Goal: Information Seeking & Learning: Learn about a topic

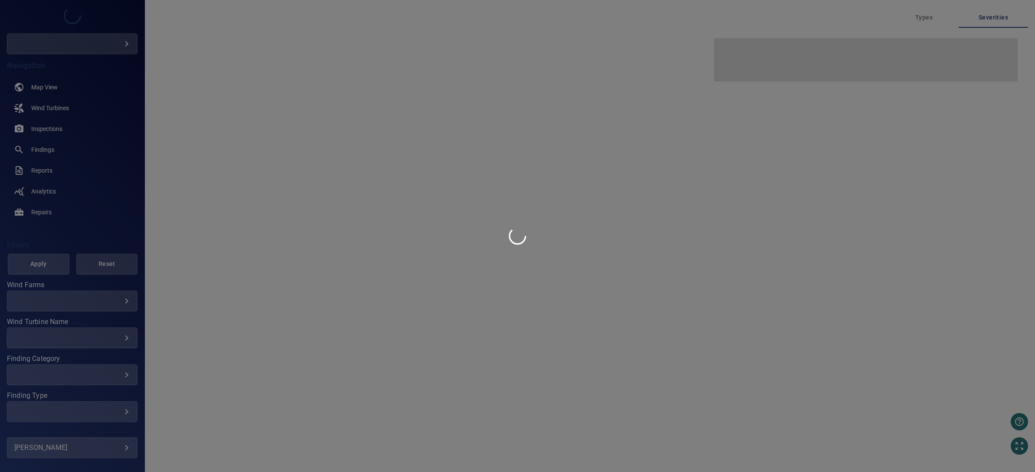
type input "****"
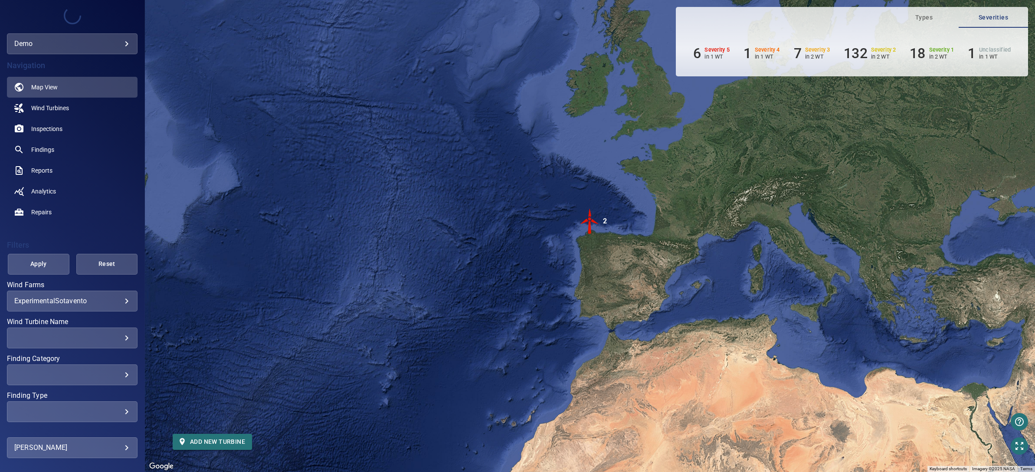
click at [591, 219] on img "2" at bounding box center [590, 221] width 26 height 26
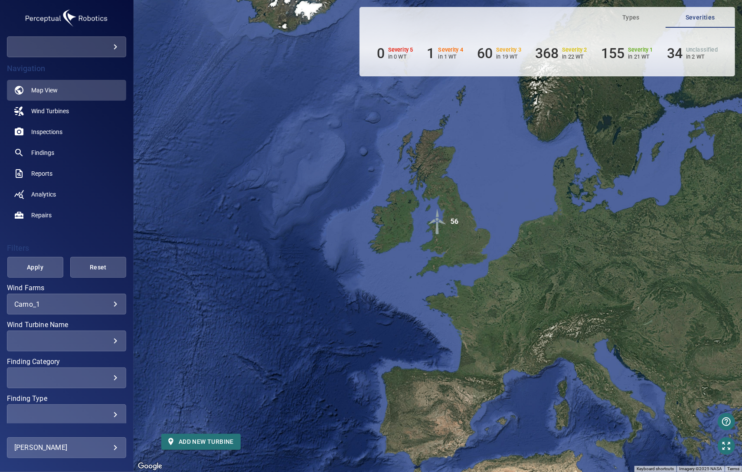
click at [439, 226] on img "56" at bounding box center [438, 222] width 26 height 26
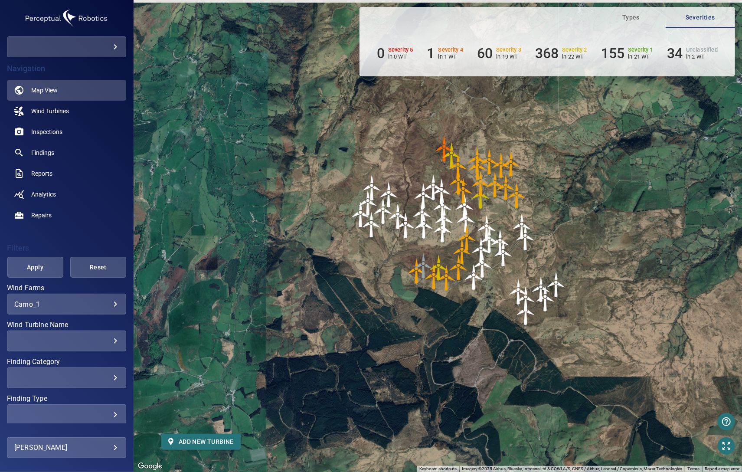
drag, startPoint x: 637, startPoint y: 199, endPoint x: 593, endPoint y: 216, distance: 46.9
click at [593, 216] on div "To navigate, press the arrow keys. To activate drag with keyboard, press Alt + …" at bounding box center [438, 236] width 608 height 472
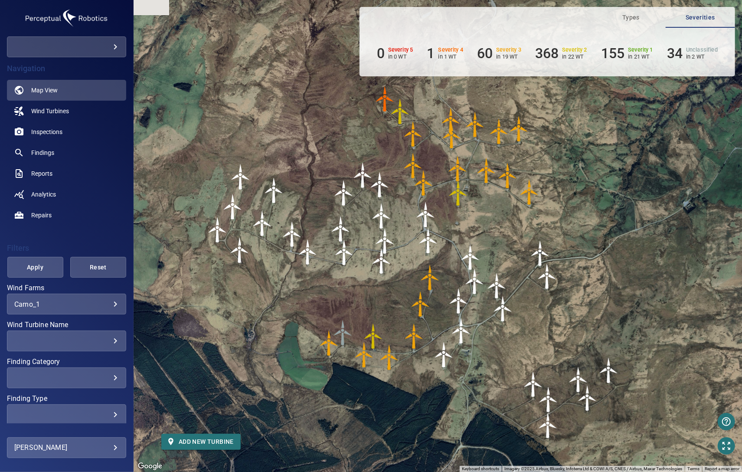
drag, startPoint x: 512, startPoint y: 222, endPoint x: 602, endPoint y: 226, distance: 90.3
click at [602, 226] on div "To navigate, press the arrow keys. To activate drag with keyboard, press Alt + …" at bounding box center [438, 236] width 608 height 472
click at [57, 135] on span "Inspections" at bounding box center [46, 131] width 31 height 9
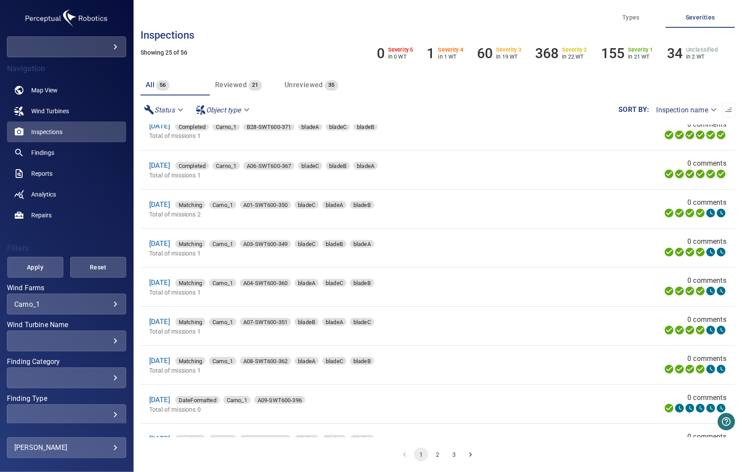
scroll to position [666, 0]
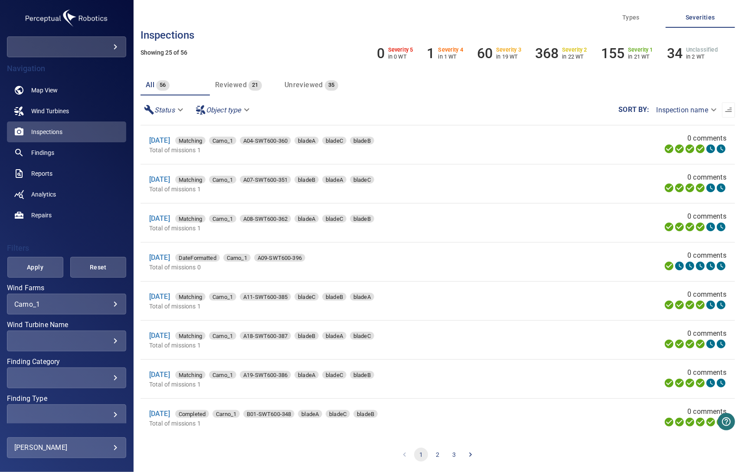
click at [436, 456] on button "2" at bounding box center [438, 455] width 14 height 14
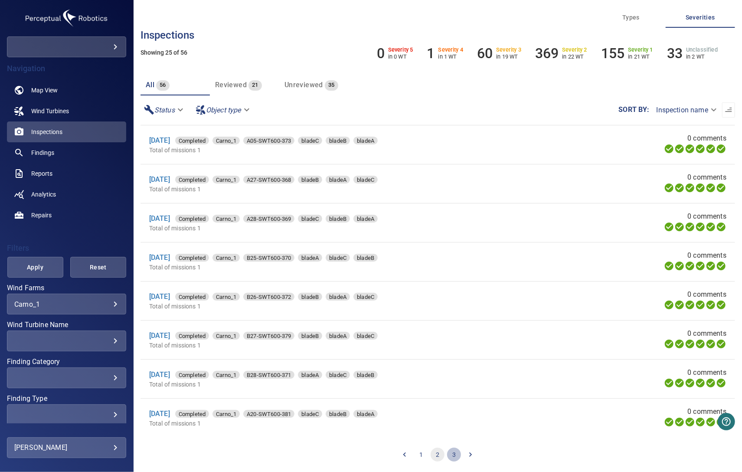
click at [455, 452] on button "3" at bounding box center [454, 455] width 14 height 14
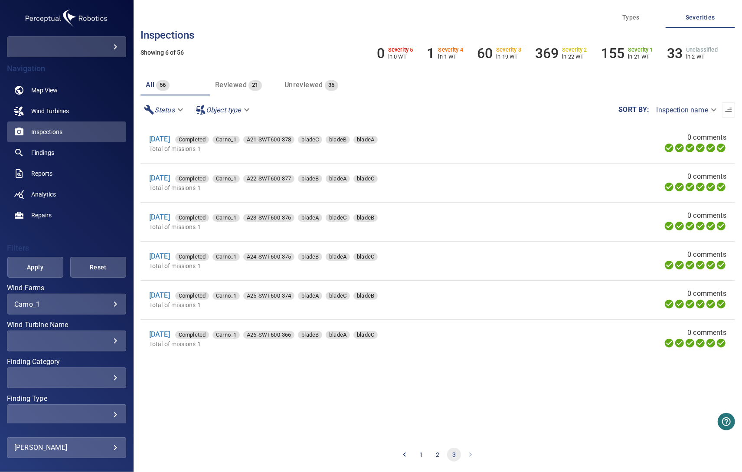
click at [438, 453] on button "2" at bounding box center [438, 455] width 14 height 14
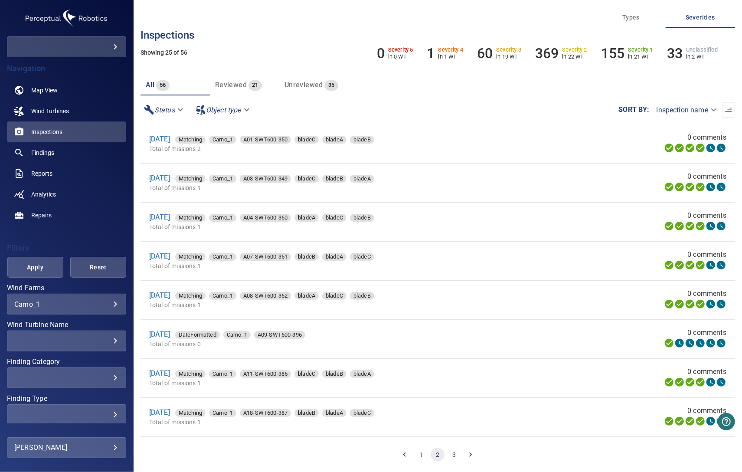
click at [423, 455] on button "1" at bounding box center [421, 455] width 14 height 14
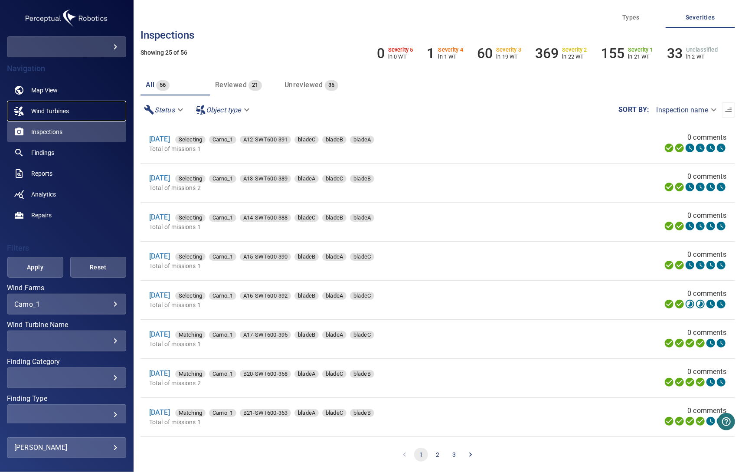
click at [59, 111] on span "Wind Turbines" at bounding box center [50, 111] width 38 height 9
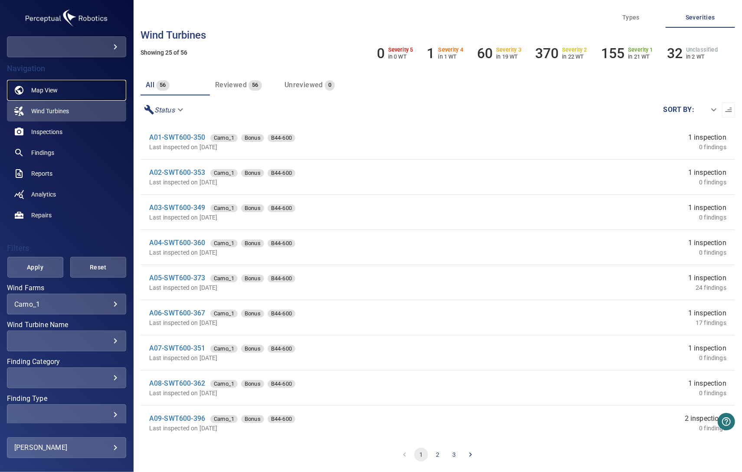
click at [56, 89] on span "Map View" at bounding box center [44, 90] width 26 height 9
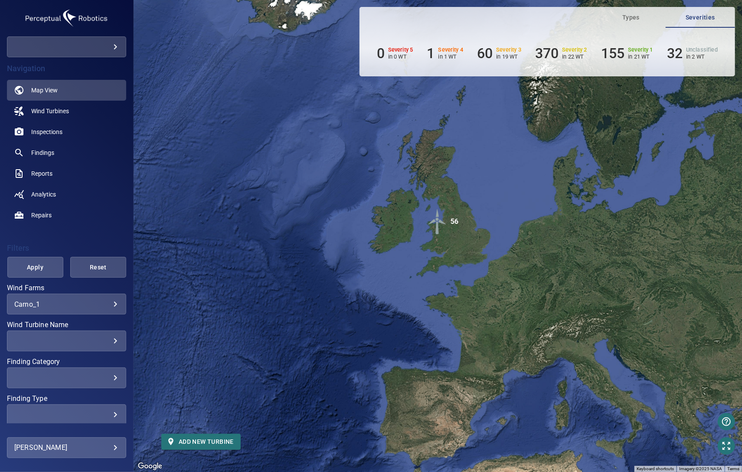
click at [438, 223] on img "56" at bounding box center [438, 222] width 26 height 26
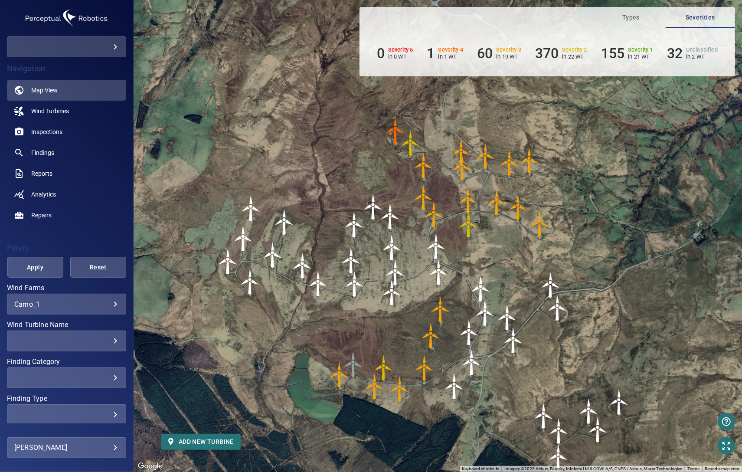
drag, startPoint x: 556, startPoint y: 199, endPoint x: 542, endPoint y: 272, distance: 74.2
click at [542, 272] on div "To navigate, press the arrow keys. To activate drag with keyboard, press Alt + …" at bounding box center [438, 236] width 608 height 472
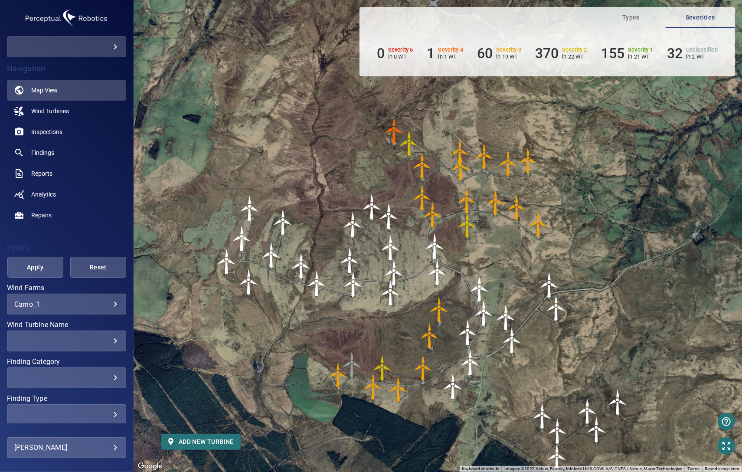
click at [393, 130] on img "B25-SWT600-370" at bounding box center [394, 131] width 26 height 26
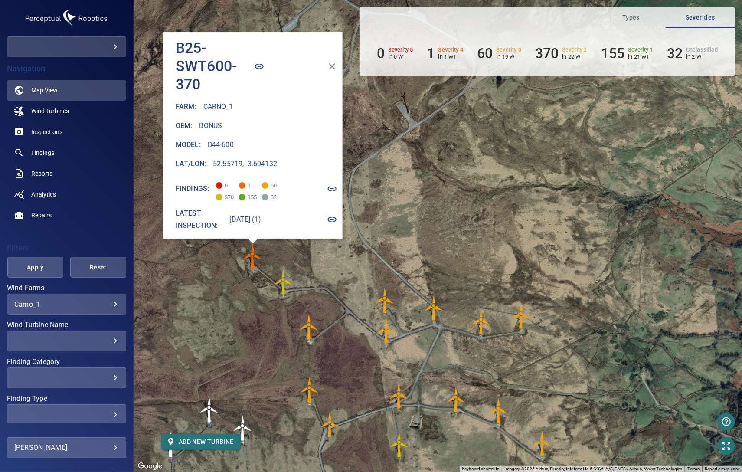
click at [328, 217] on icon "button" at bounding box center [332, 219] width 9 height 4
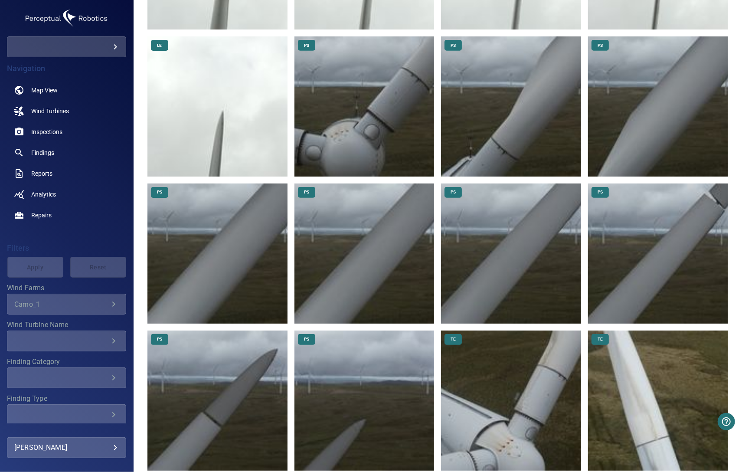
scroll to position [304, 0]
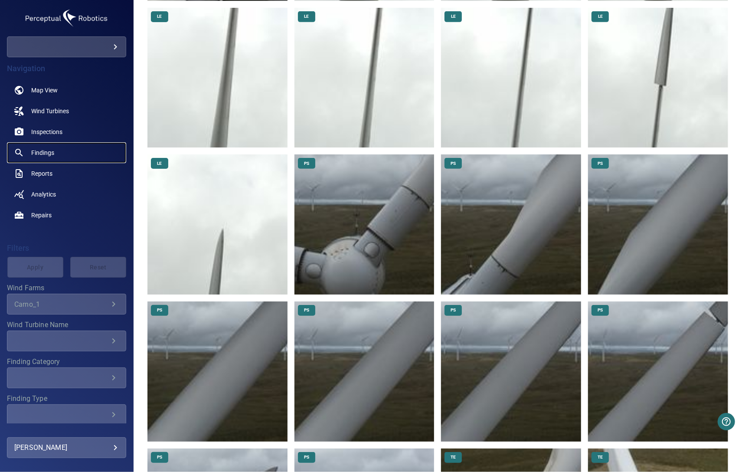
click at [61, 150] on link "Findings" at bounding box center [66, 152] width 119 height 21
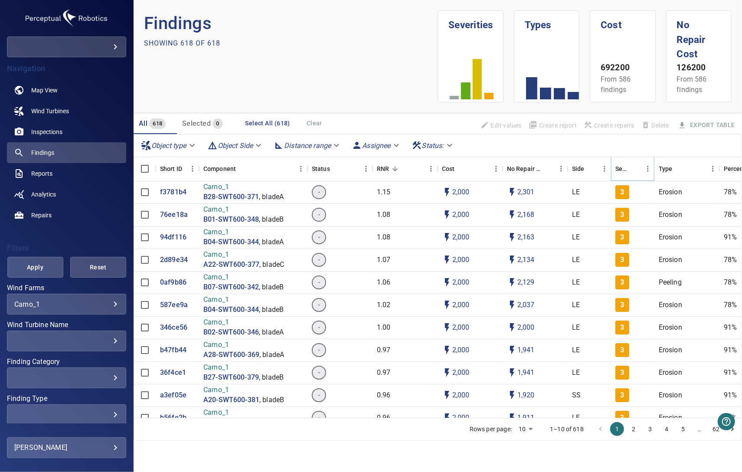
click at [636, 165] on icon "Sort" at bounding box center [635, 169] width 8 height 8
click at [174, 187] on p "16b3e55" at bounding box center [174, 192] width 28 height 10
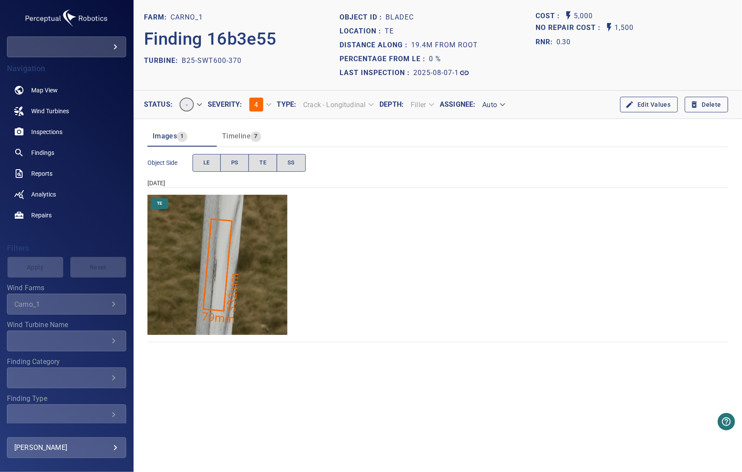
click at [208, 279] on img "Carno_1/B25-SWT600-370/2025-08-07-1/2025-08-07-1/image46wp54.jpg" at bounding box center [217, 265] width 140 height 140
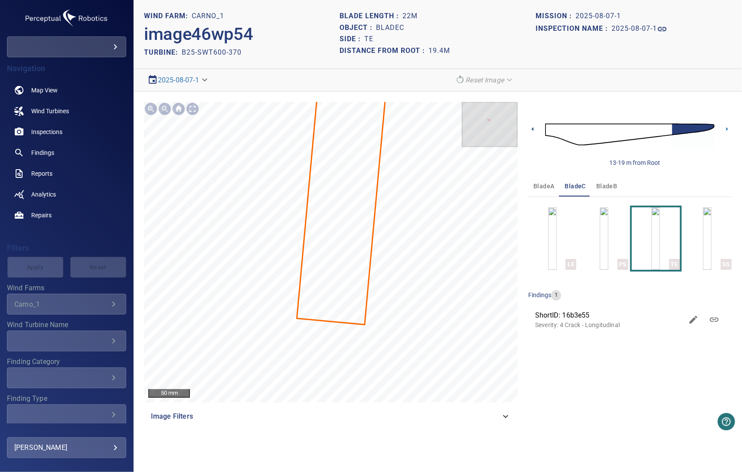
click at [533, 132] on icon at bounding box center [532, 128] width 9 height 9
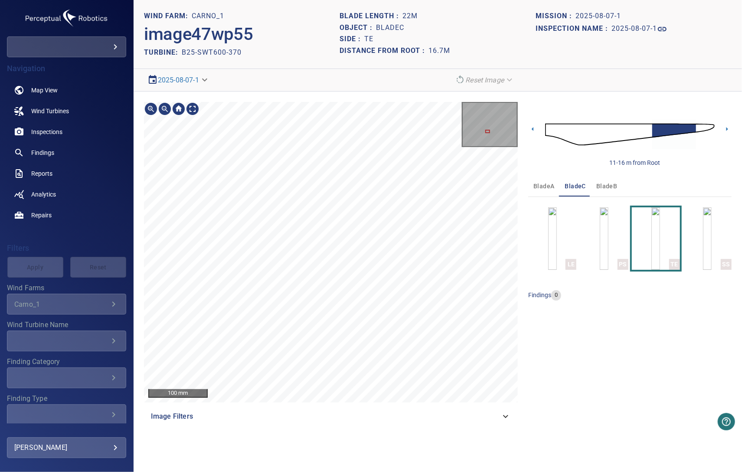
click at [371, 91] on section "**********" at bounding box center [438, 236] width 608 height 472
click at [725, 131] on icon at bounding box center [726, 128] width 9 height 9
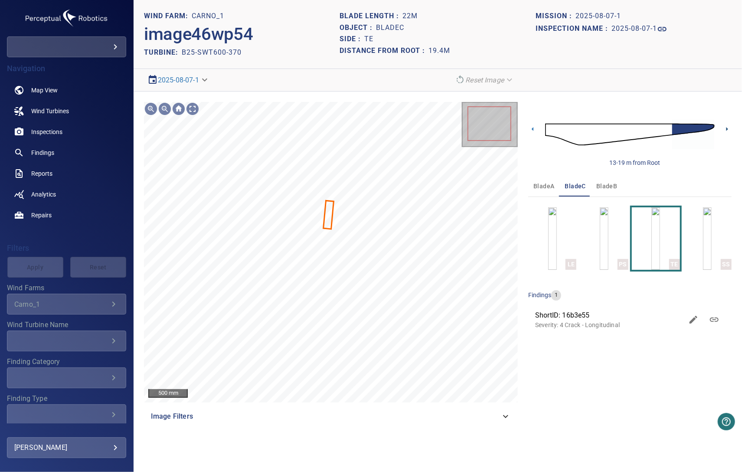
click at [729, 127] on icon at bounding box center [726, 128] width 9 height 9
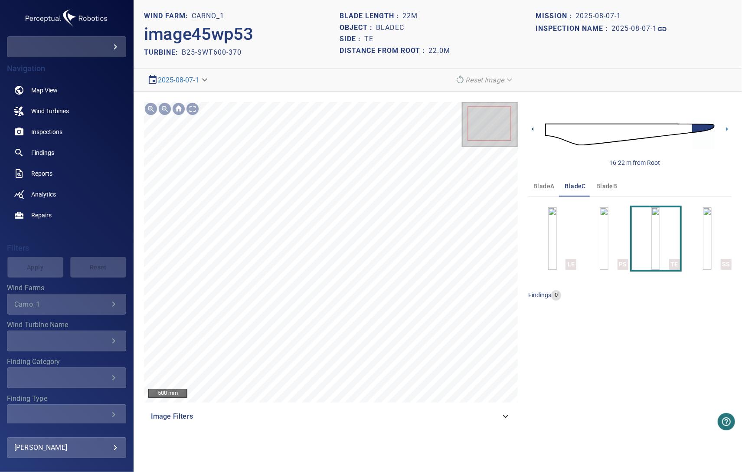
click at [533, 129] on icon at bounding box center [533, 129] width 2 height 4
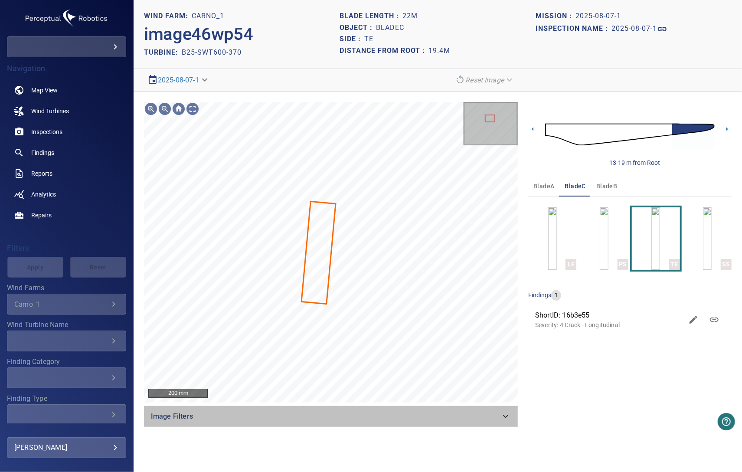
click at [377, 425] on div "Image Filters" at bounding box center [331, 416] width 374 height 21
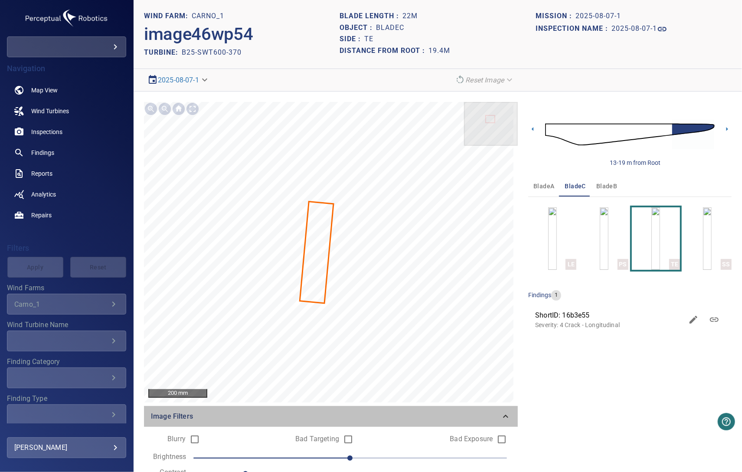
click at [377, 425] on div "Image Filters" at bounding box center [331, 416] width 374 height 21
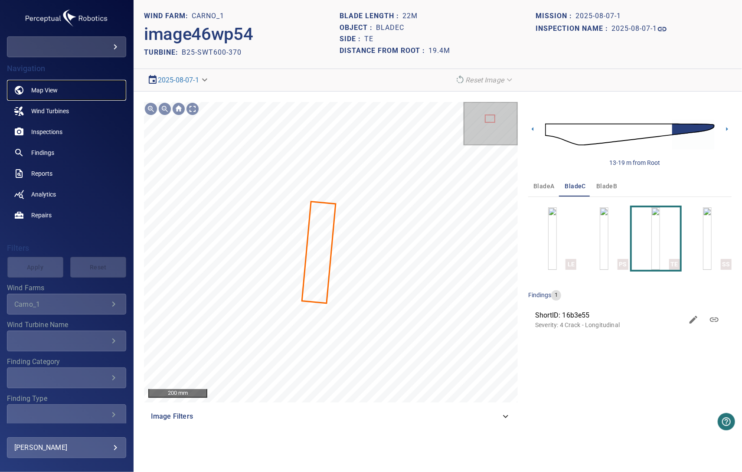
click at [48, 91] on span "Map View" at bounding box center [44, 90] width 26 height 9
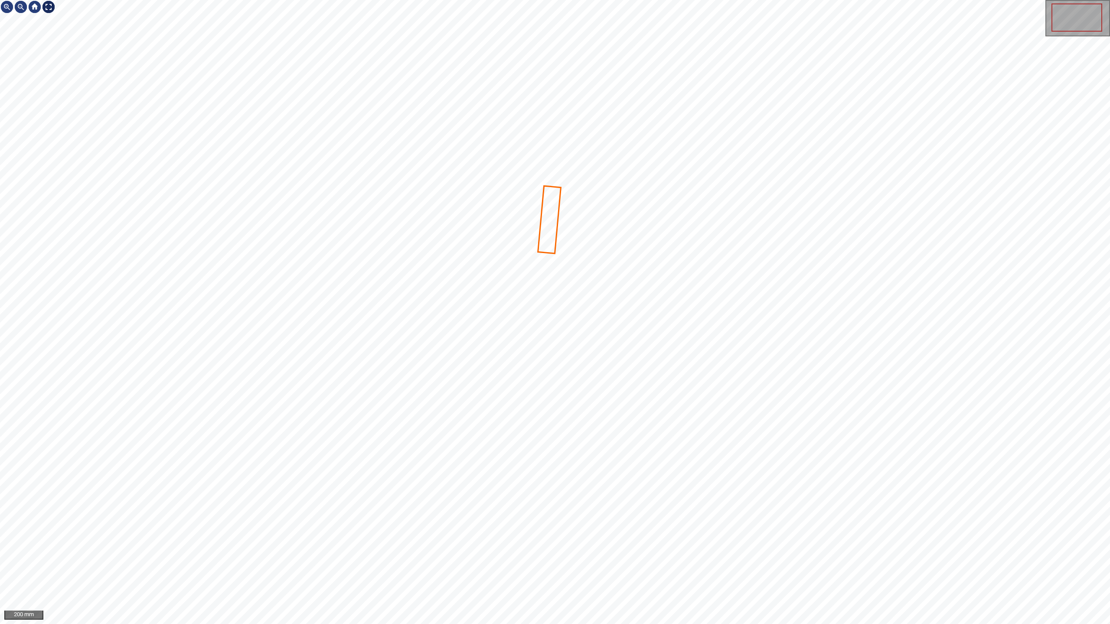
click at [47, 10] on div at bounding box center [49, 7] width 14 height 14
